Goal: Task Accomplishment & Management: Manage account settings

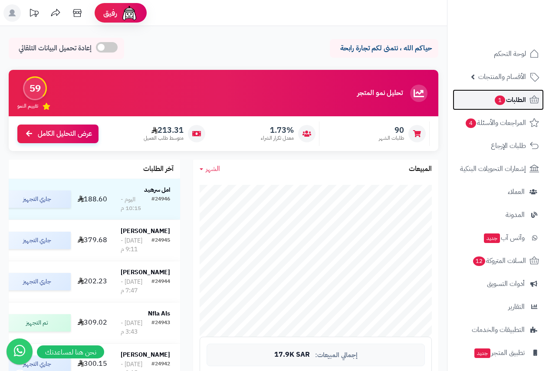
click at [516, 94] on span "الطلبات 1" at bounding box center [510, 100] width 32 height 12
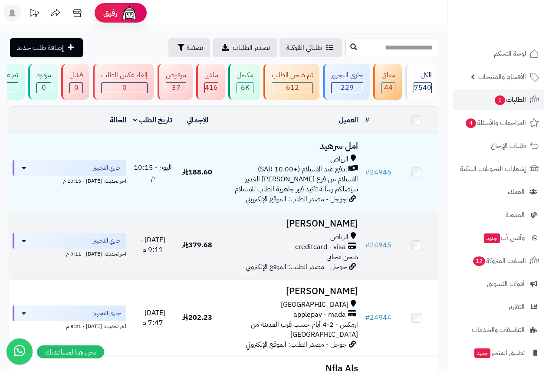
click at [336, 242] on span "الرياض" at bounding box center [339, 237] width 18 height 10
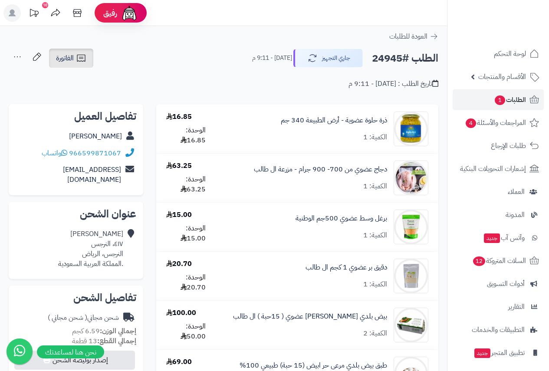
click at [73, 59] on span "الفاتورة" at bounding box center [65, 58] width 18 height 10
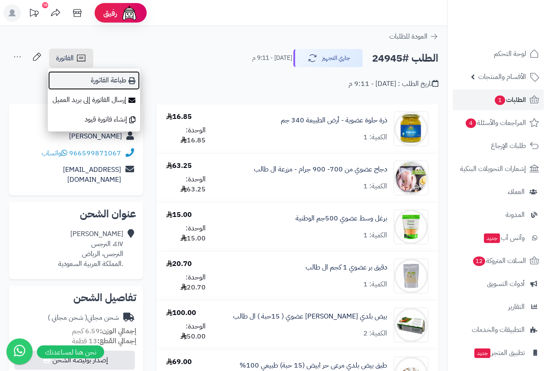
click at [120, 79] on link "طباعة الفاتورة" at bounding box center [94, 81] width 92 height 20
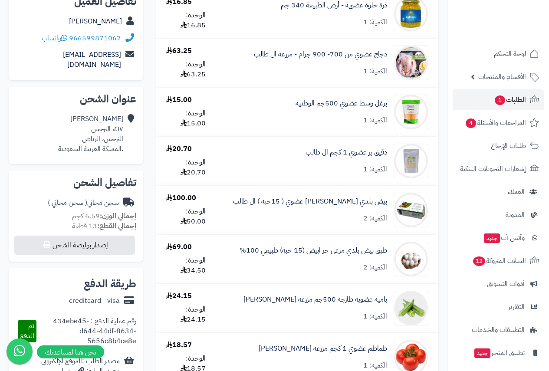
scroll to position [130, 0]
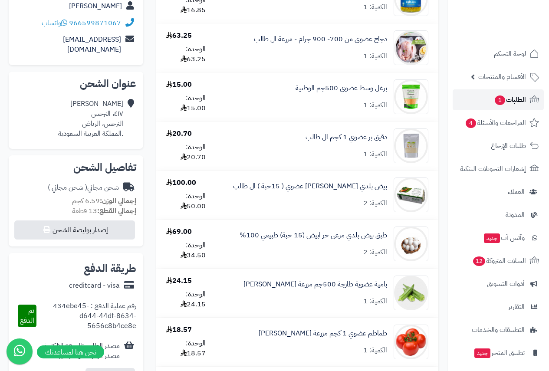
click at [510, 99] on span "الطلبات 1" at bounding box center [510, 100] width 32 height 12
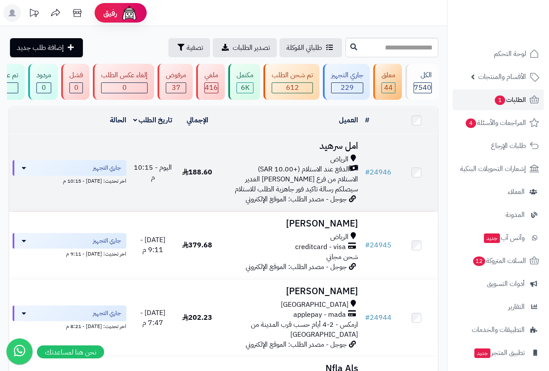
click at [344, 158] on td "امل سرهيد الرياض الدفع عند الاستلام (+10.00 SAR) الاستلام من فرع الرياض حي الغد…" at bounding box center [290, 172] width 143 height 77
click at [339, 159] on span "الرياض" at bounding box center [339, 160] width 18 height 10
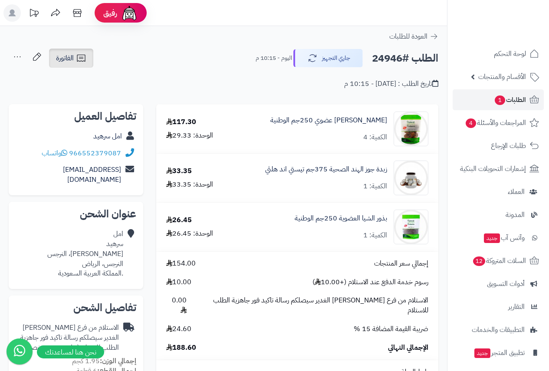
click at [68, 59] on span "الفاتورة" at bounding box center [65, 58] width 18 height 10
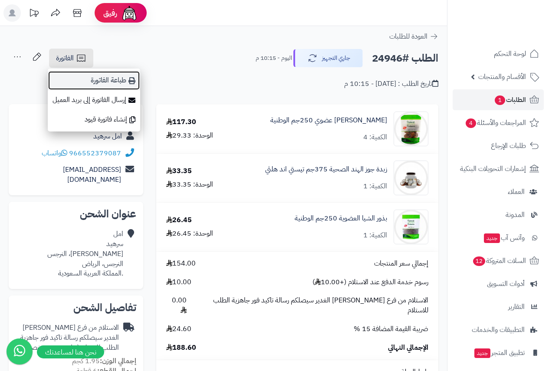
click at [121, 81] on link "طباعة الفاتورة" at bounding box center [94, 81] width 92 height 20
